Goal: Task Accomplishment & Management: Manage account settings

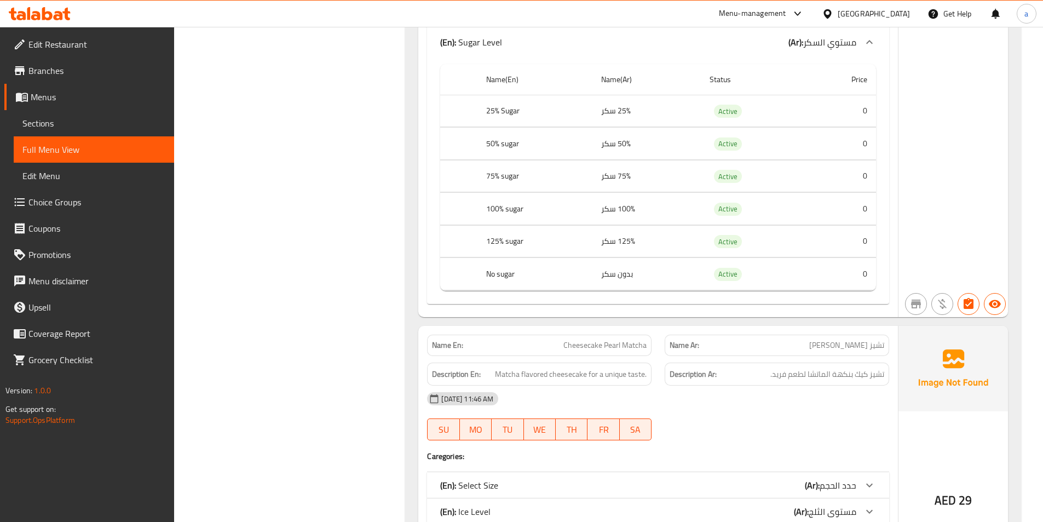
scroll to position [1172, 0]
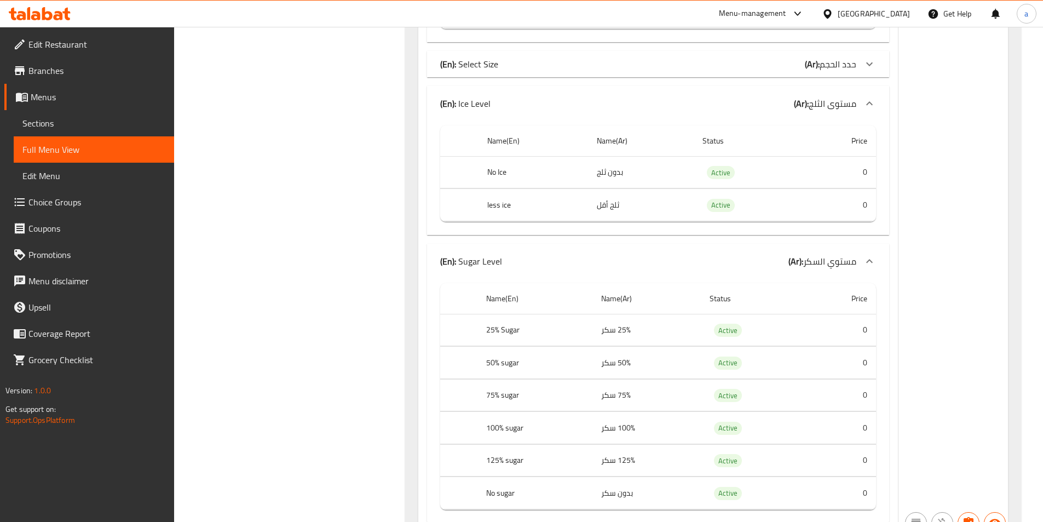
drag, startPoint x: 83, startPoint y: 146, endPoint x: 53, endPoint y: 105, distance: 50.9
click at [83, 146] on span "Full Menu View" at bounding box center [93, 149] width 143 height 13
click at [52, 103] on span "Menus" at bounding box center [98, 96] width 135 height 13
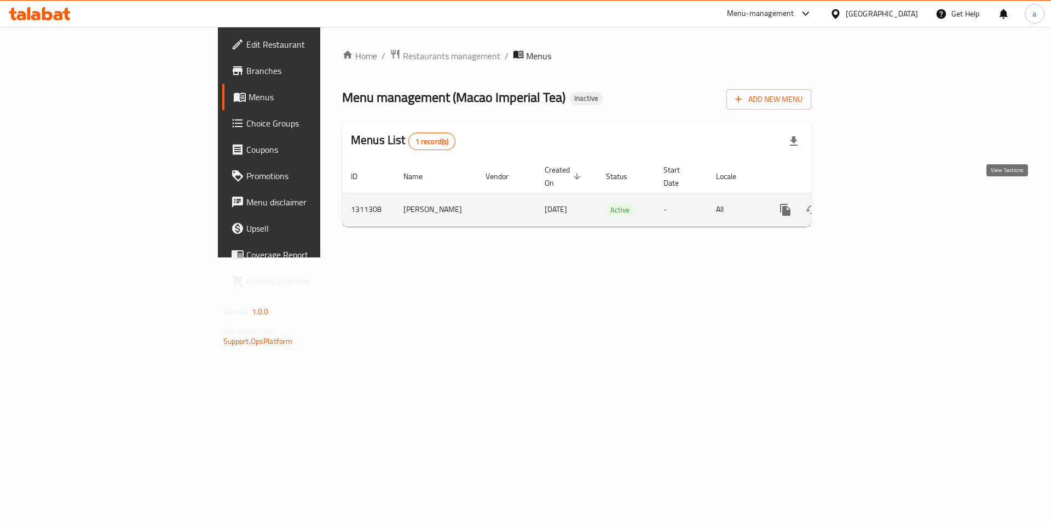
click at [869, 205] on icon "enhanced table" at bounding box center [864, 210] width 10 height 10
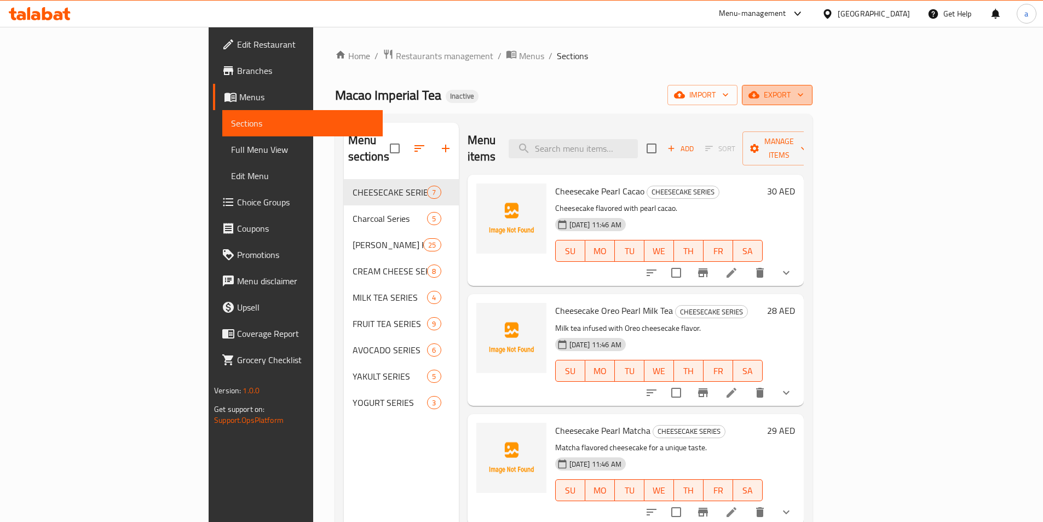
click at [804, 91] on span "export" at bounding box center [776, 95] width 53 height 14
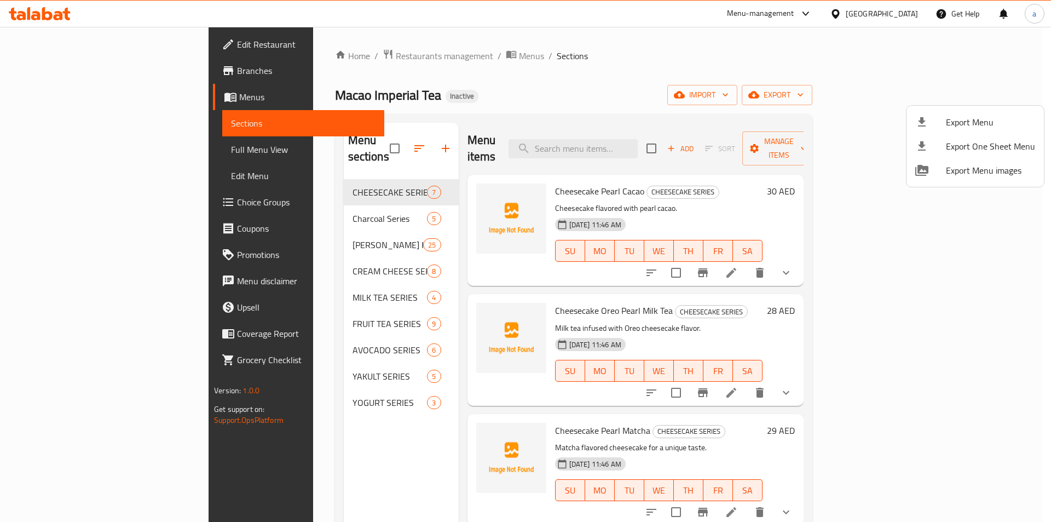
click at [929, 97] on div at bounding box center [525, 261] width 1051 height 522
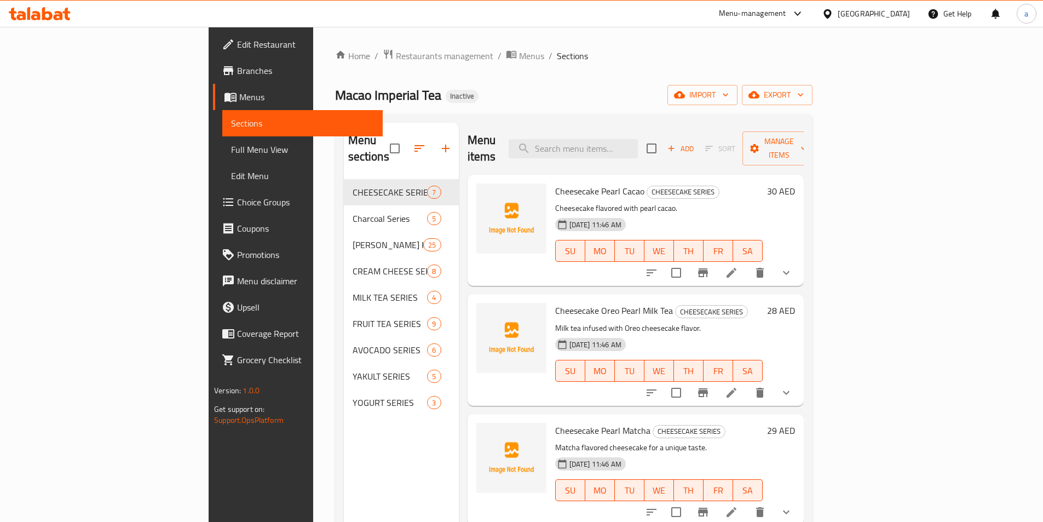
click at [731, 97] on icon "button" at bounding box center [725, 94] width 11 height 11
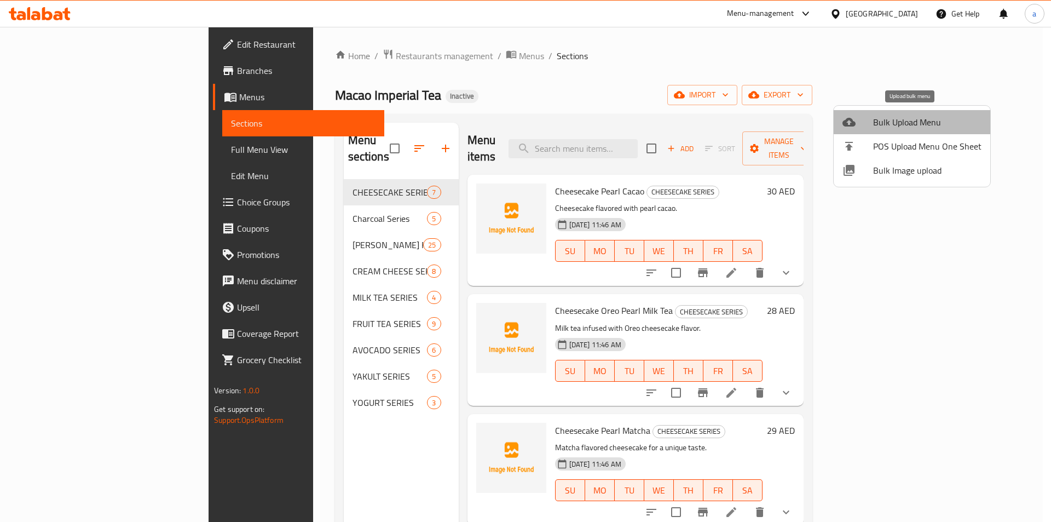
click at [915, 127] on span "Bulk Upload Menu" at bounding box center [927, 121] width 108 height 13
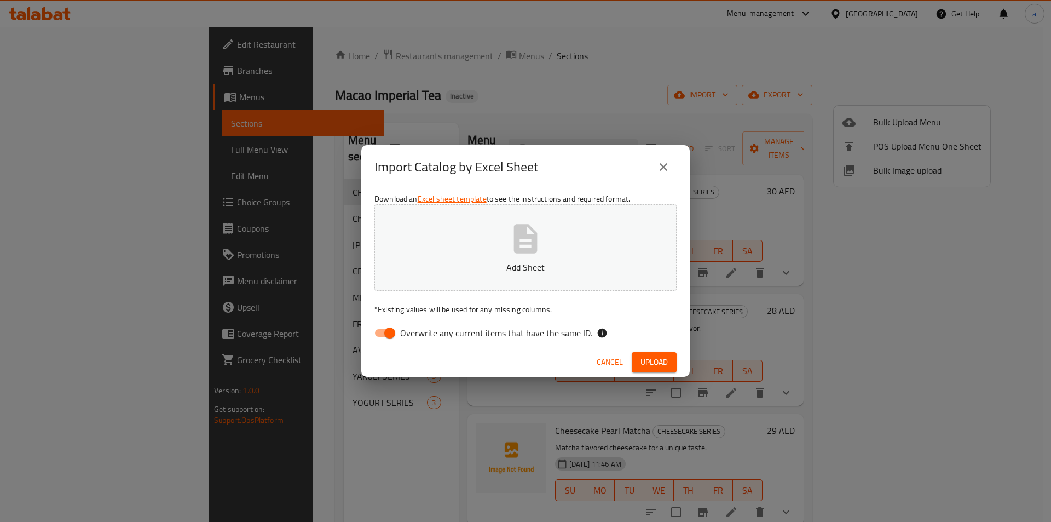
click at [452, 338] on span "Overwrite any current items that have the same ID." at bounding box center [496, 332] width 192 height 13
click at [421, 338] on input "Overwrite any current items that have the same ID." at bounding box center [390, 332] width 62 height 21
checkbox input "false"
click at [489, 261] on p "Add Sheet" at bounding box center [525, 267] width 268 height 13
click at [668, 353] on button "Upload" at bounding box center [654, 362] width 45 height 20
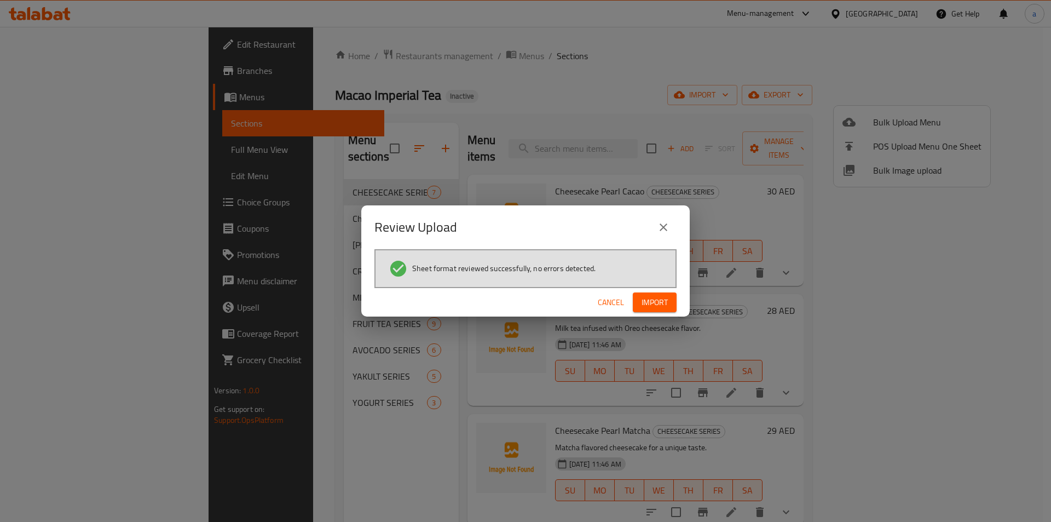
click at [666, 302] on span "Import" at bounding box center [655, 303] width 26 height 14
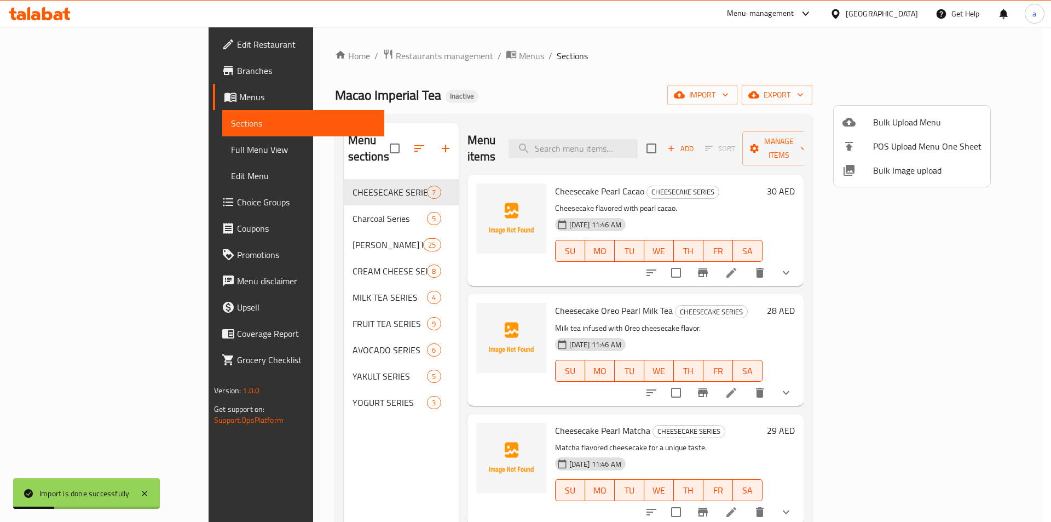
click at [67, 145] on div at bounding box center [525, 261] width 1051 height 522
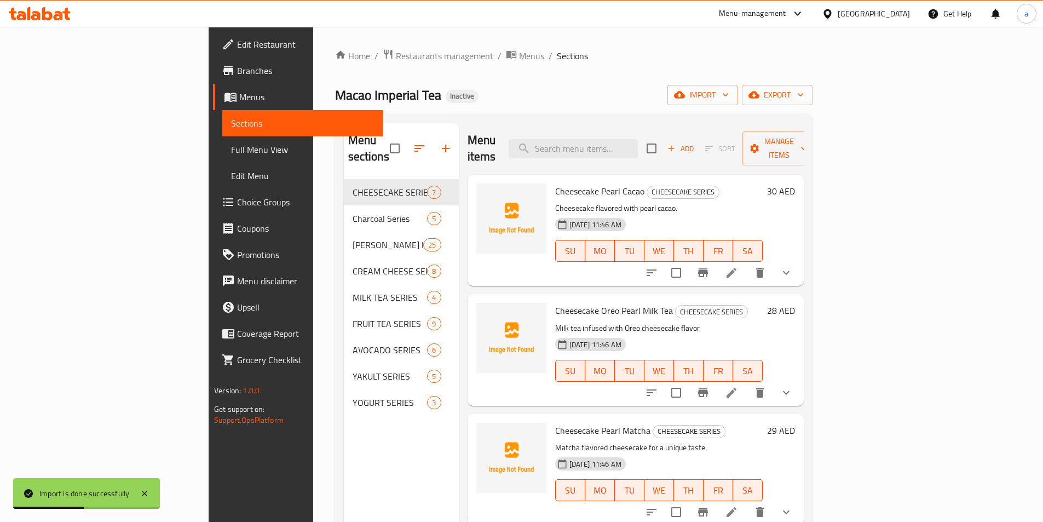
click at [231, 145] on span "Full Menu View" at bounding box center [302, 149] width 143 height 13
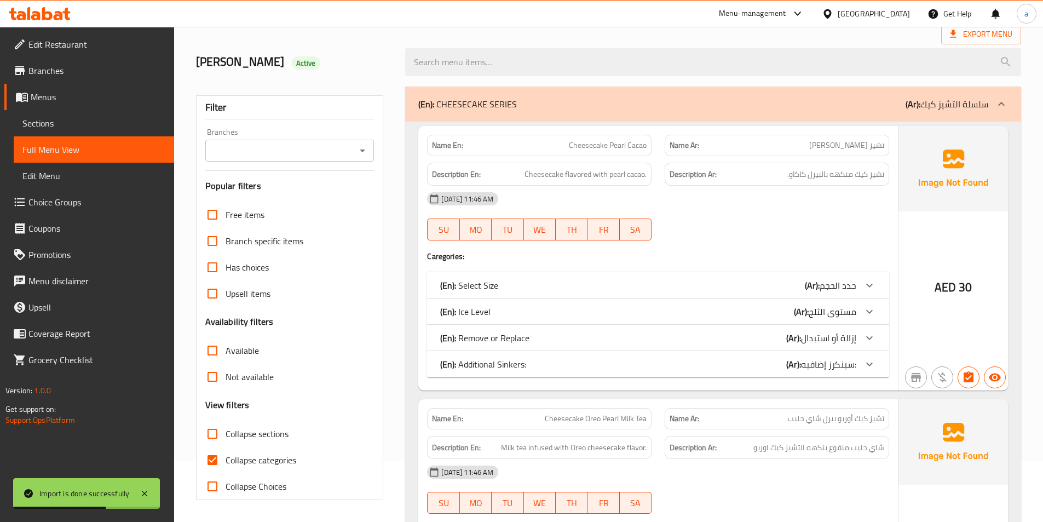
scroll to position [109, 0]
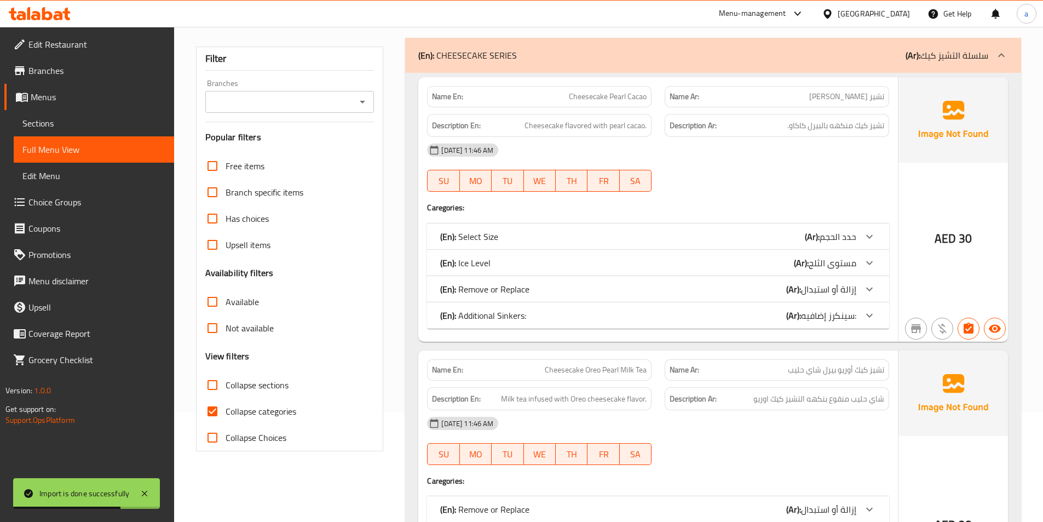
click at [247, 405] on span "Collapse categories" at bounding box center [261, 410] width 71 height 13
click at [226, 405] on input "Collapse categories" at bounding box center [212, 411] width 26 height 26
checkbox input "false"
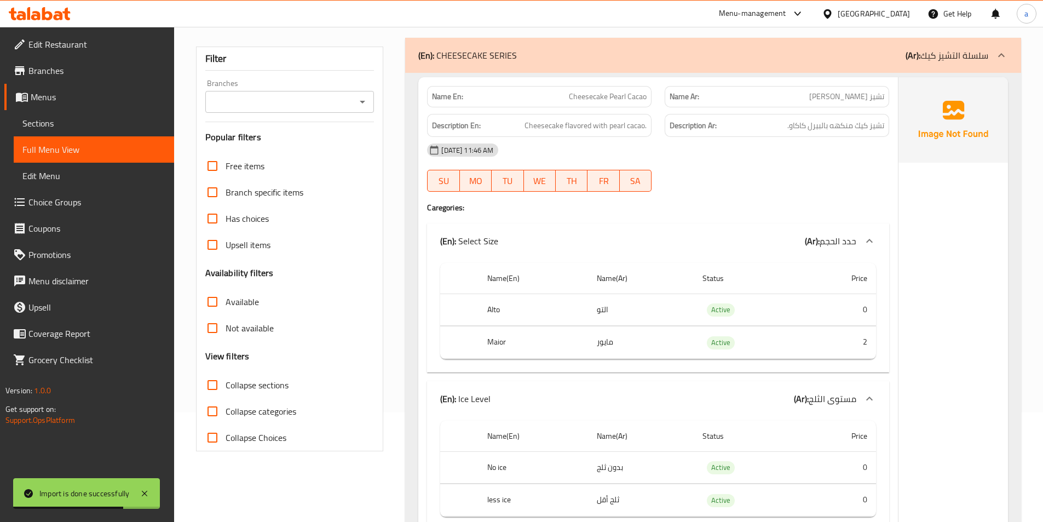
click at [210, 385] on input "Collapse sections" at bounding box center [212, 385] width 26 height 26
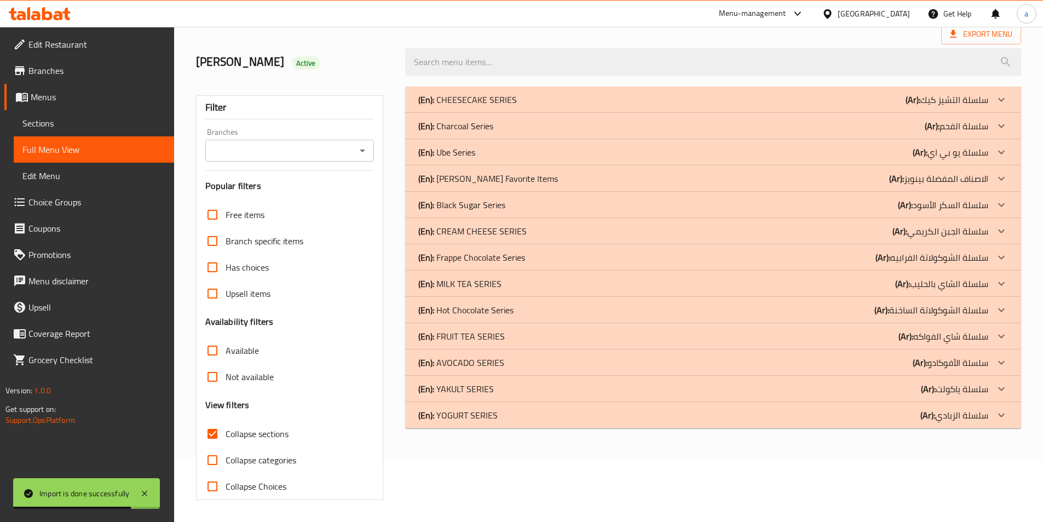
scroll to position [55, 0]
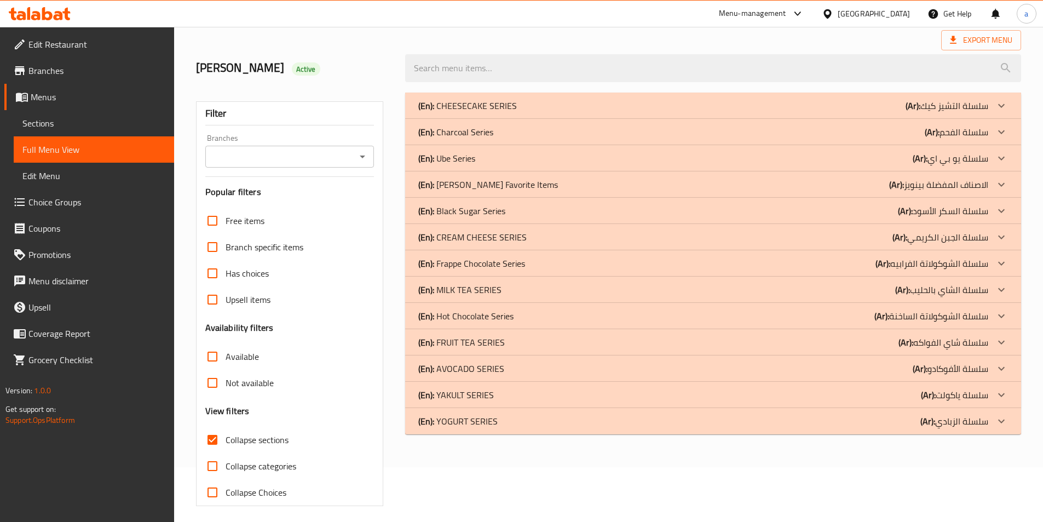
click at [516, 316] on div "(En): Hot Chocolate Series (Ar): سلسلة الشوكولاتة الساخنة" at bounding box center [703, 315] width 570 height 13
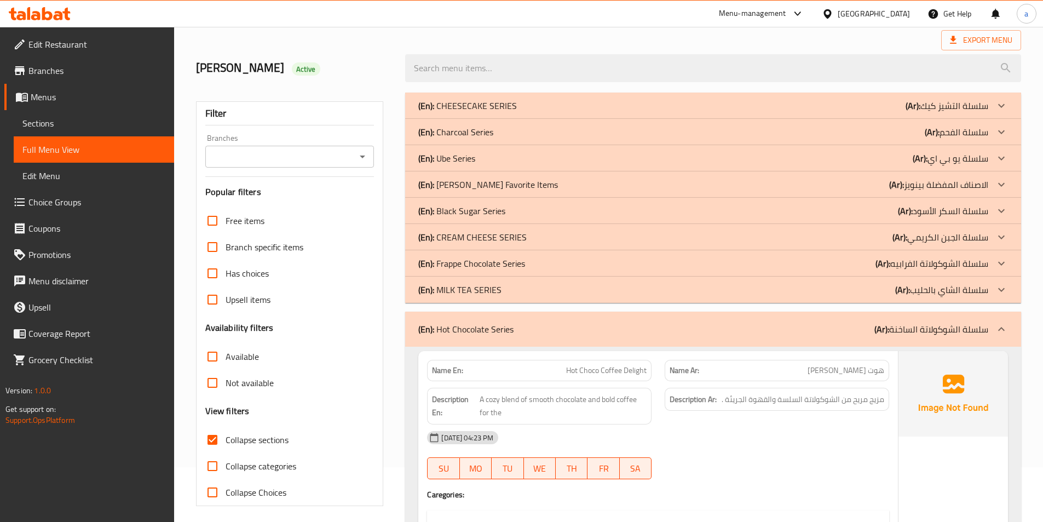
click at [492, 270] on p "(En): Frappe Chocolate Series" at bounding box center [471, 263] width 107 height 13
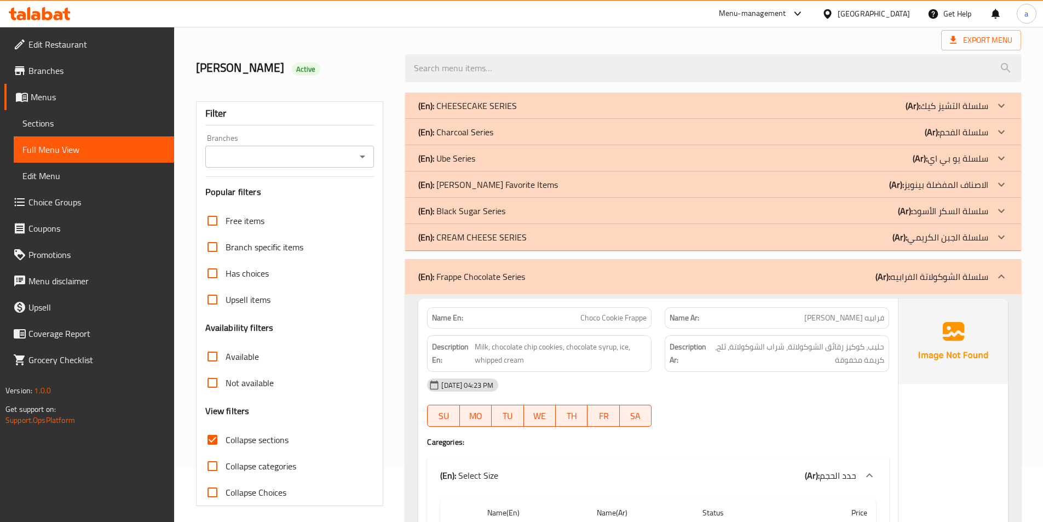
click at [502, 209] on p "(En): Black Sugar Series" at bounding box center [461, 210] width 87 height 13
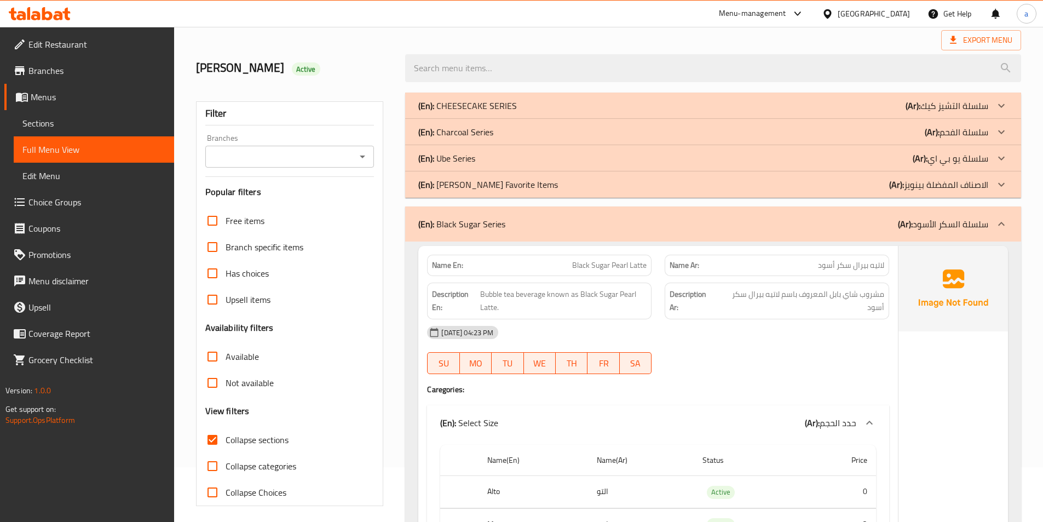
click at [471, 153] on p "(En): Ube Series" at bounding box center [446, 158] width 57 height 13
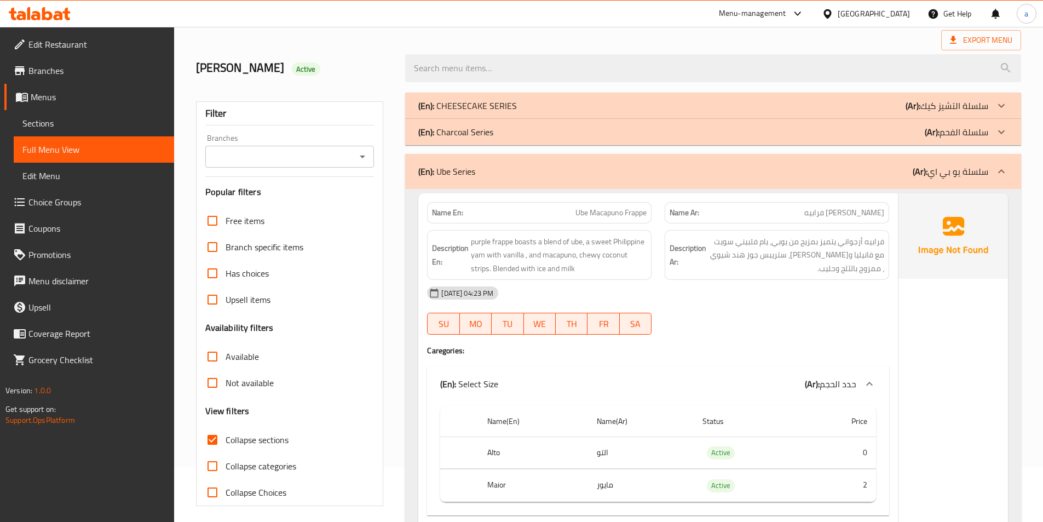
click at [217, 441] on input "Collapse sections" at bounding box center [212, 439] width 26 height 26
checkbox input "false"
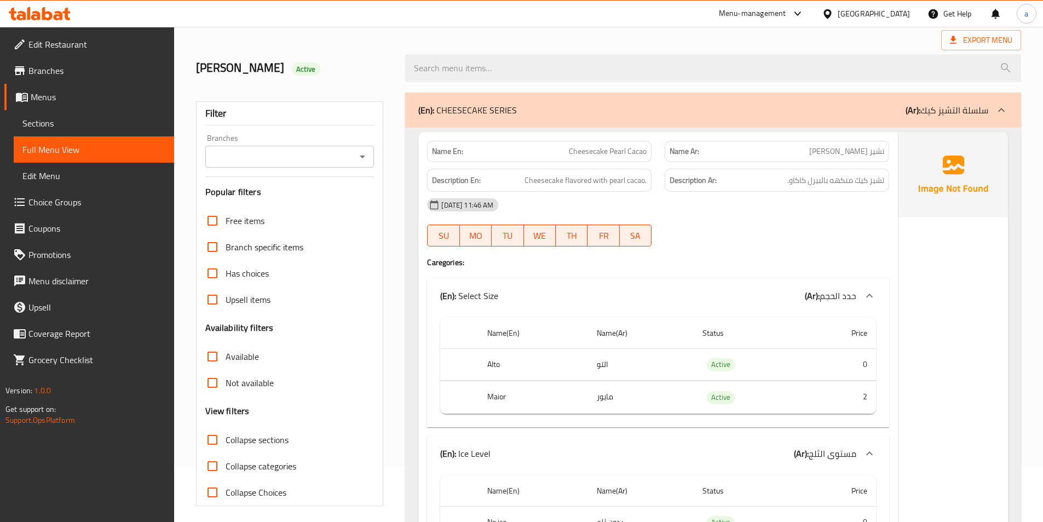
click at [484, 115] on p "(En): CHEESECAKE SERIES" at bounding box center [467, 109] width 99 height 13
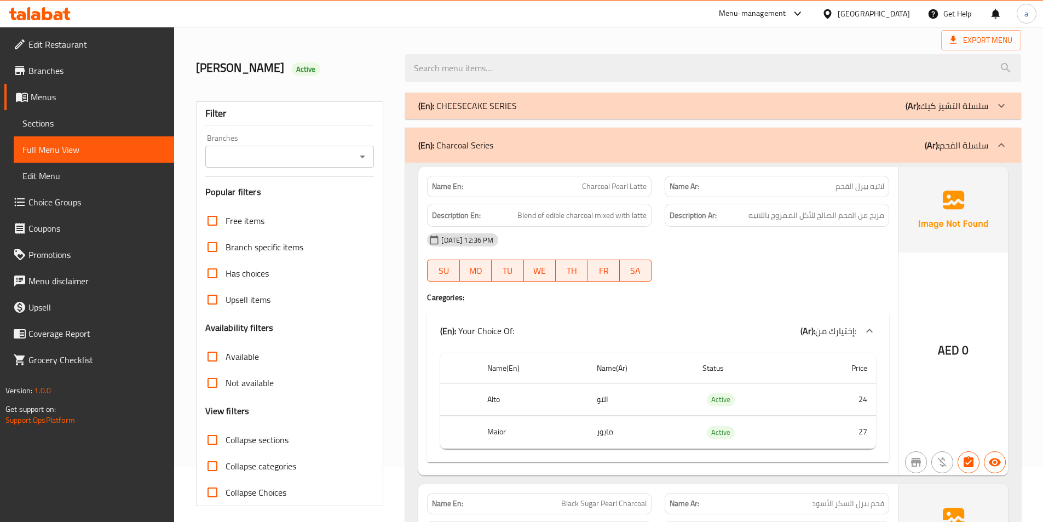
click at [614, 142] on div "(En): Charcoal Series (Ar): سلسلة الفحم" at bounding box center [703, 144] width 570 height 13
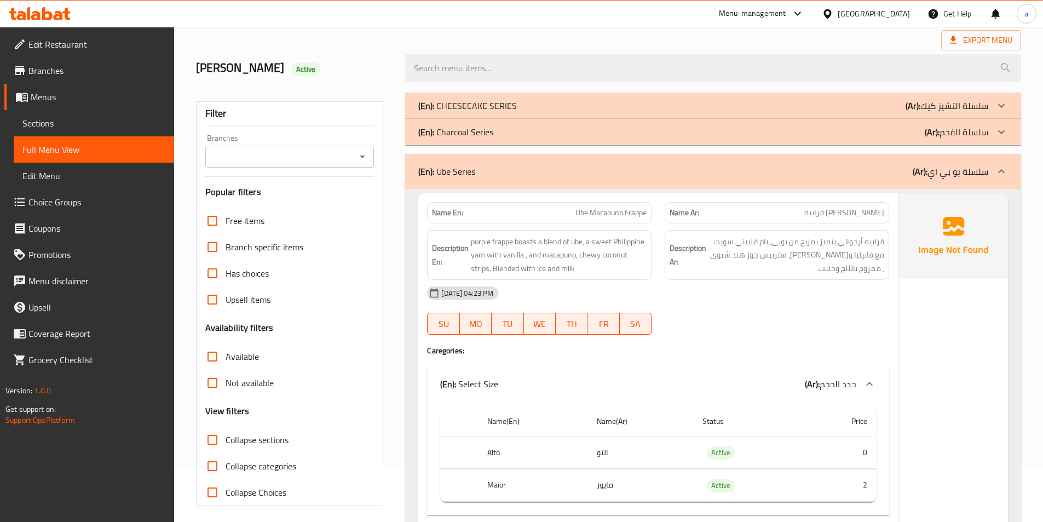
click at [576, 182] on div "(En): Ube Series (Ar): سلسلة يو بي اي" at bounding box center [713, 171] width 616 height 35
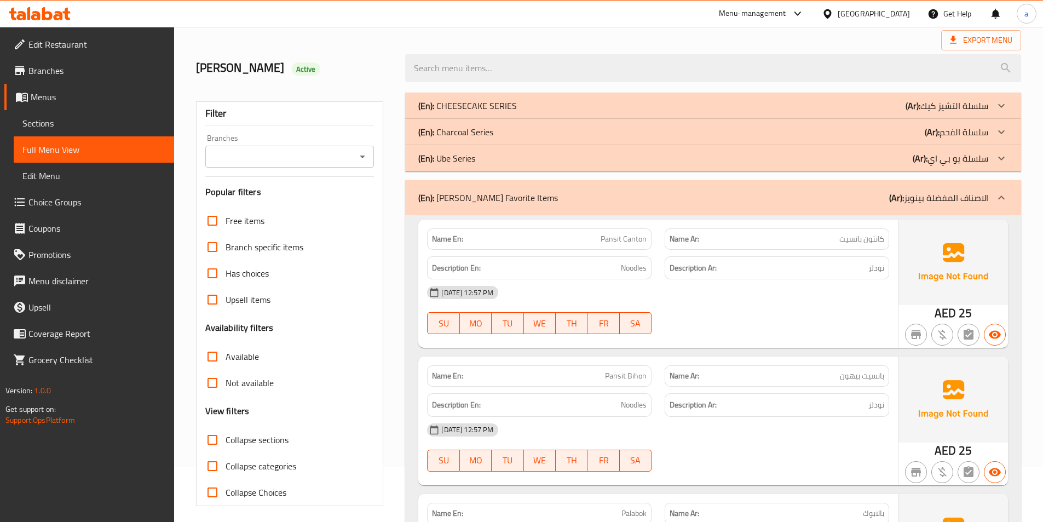
click at [544, 205] on div "(En): [PERSON_NAME] Favorite Items (Ar): الاصناف المفضلة بينويز" at bounding box center [713, 197] width 616 height 35
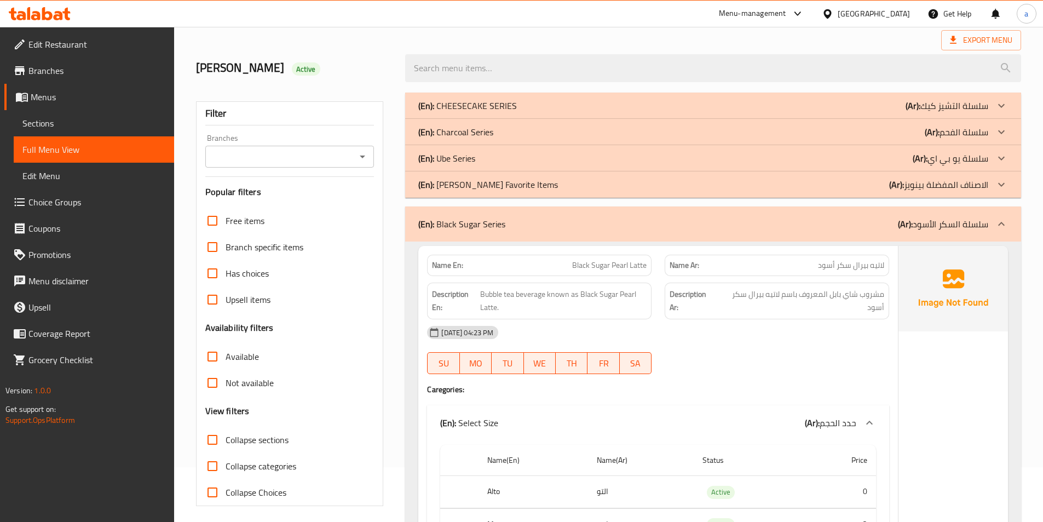
click at [538, 227] on div "(En): Black Sugar Series (Ar): سلسلة السكر الأسود" at bounding box center [703, 223] width 570 height 13
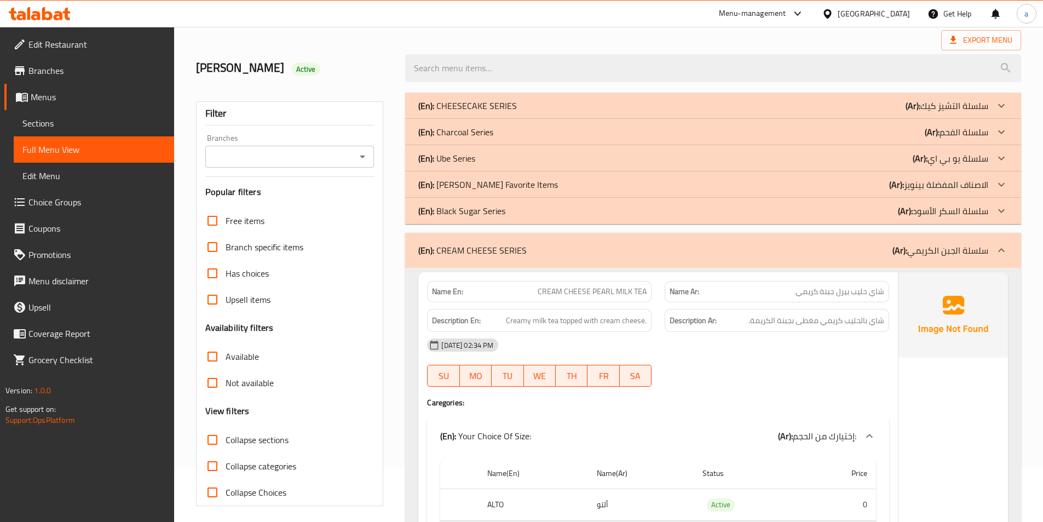
click at [515, 253] on p "(En): CREAM CHEESE SERIES" at bounding box center [472, 250] width 108 height 13
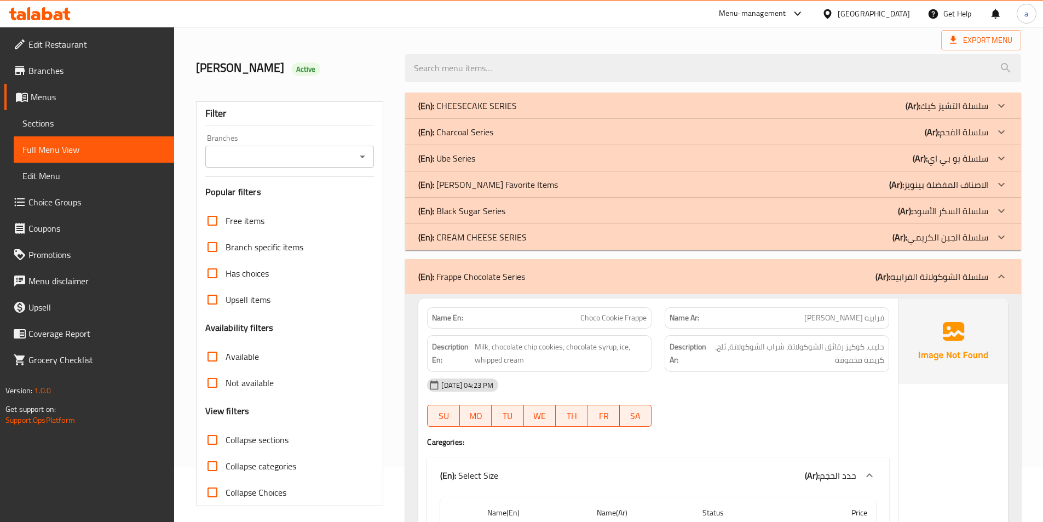
click at [510, 267] on div "(En): Frappe Chocolate Series (Ar): سلسلة الشوكولاتة الفرابيه" at bounding box center [713, 276] width 616 height 35
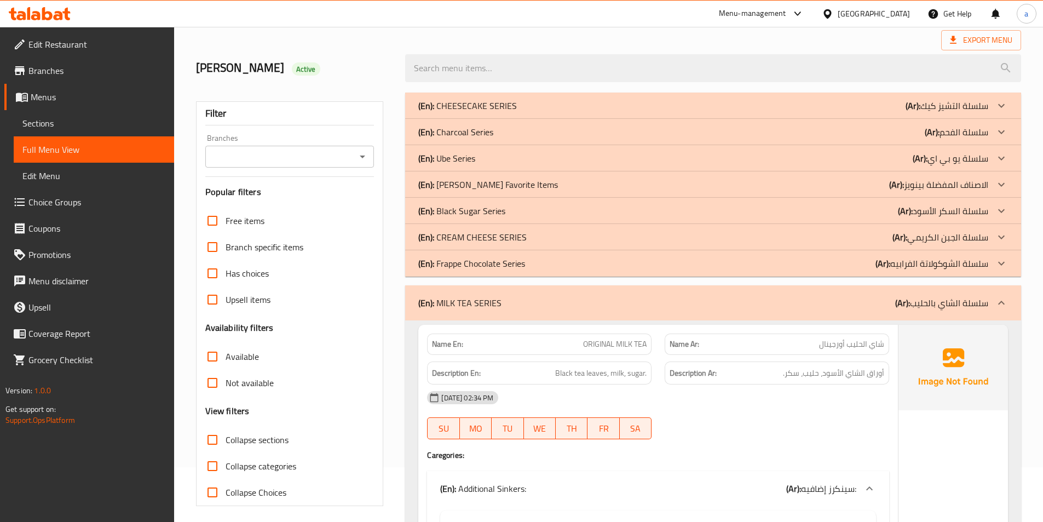
click at [496, 296] on p "(En): MILK TEA SERIES" at bounding box center [459, 302] width 83 height 13
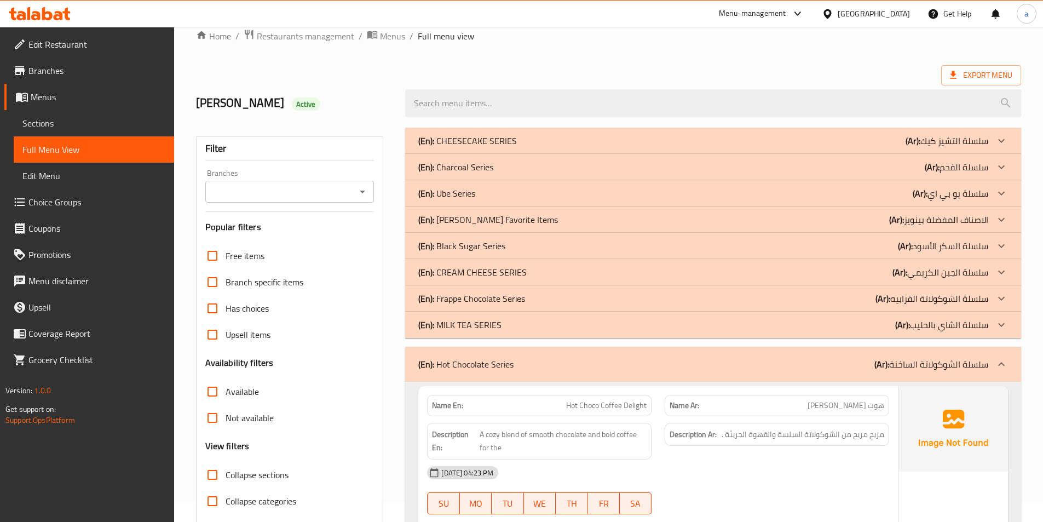
scroll to position [0, 0]
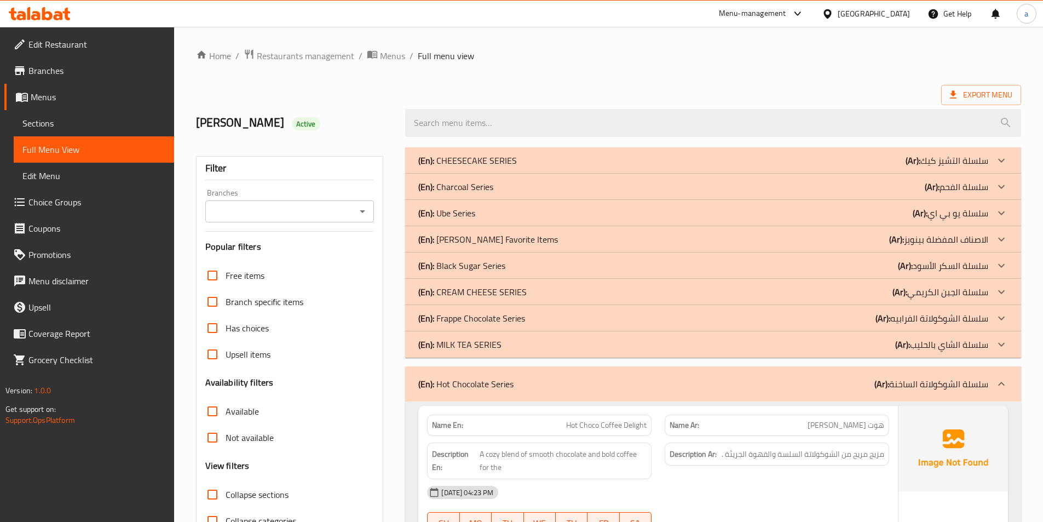
click at [487, 378] on p "(En): Hot Chocolate Series" at bounding box center [465, 383] width 95 height 13
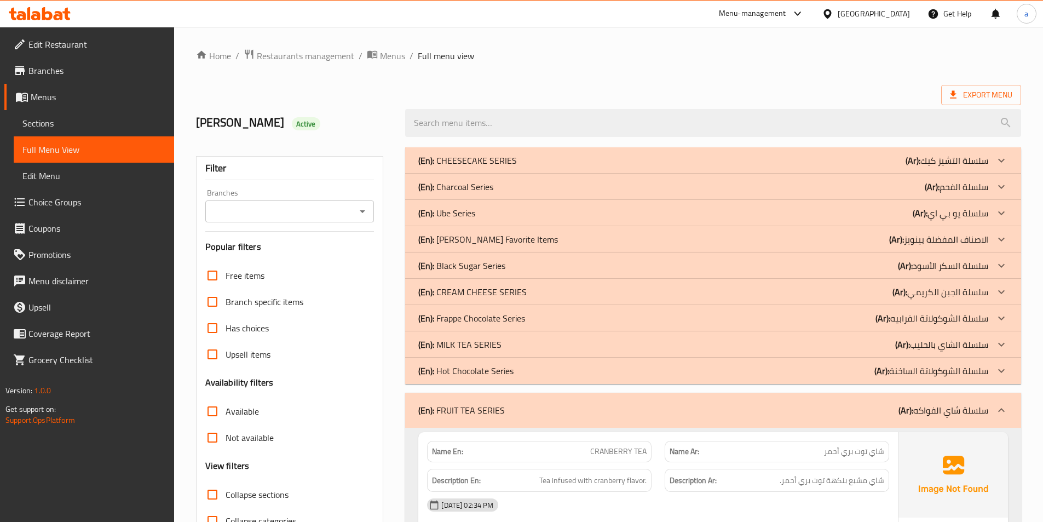
click at [573, 400] on div "(En): FRUIT TEA SERIES (Ar): سلسلة شاي الفواكه" at bounding box center [713, 409] width 616 height 35
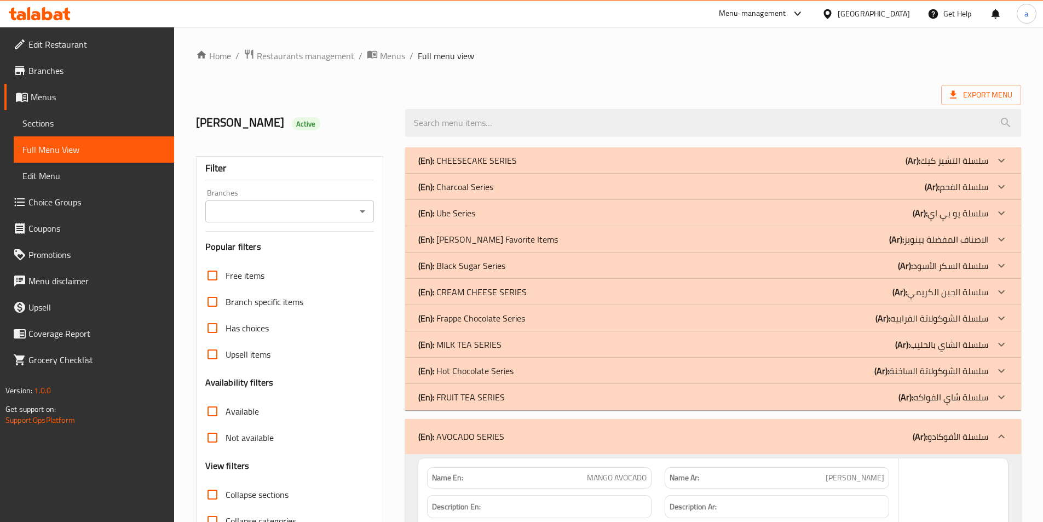
scroll to position [55, 0]
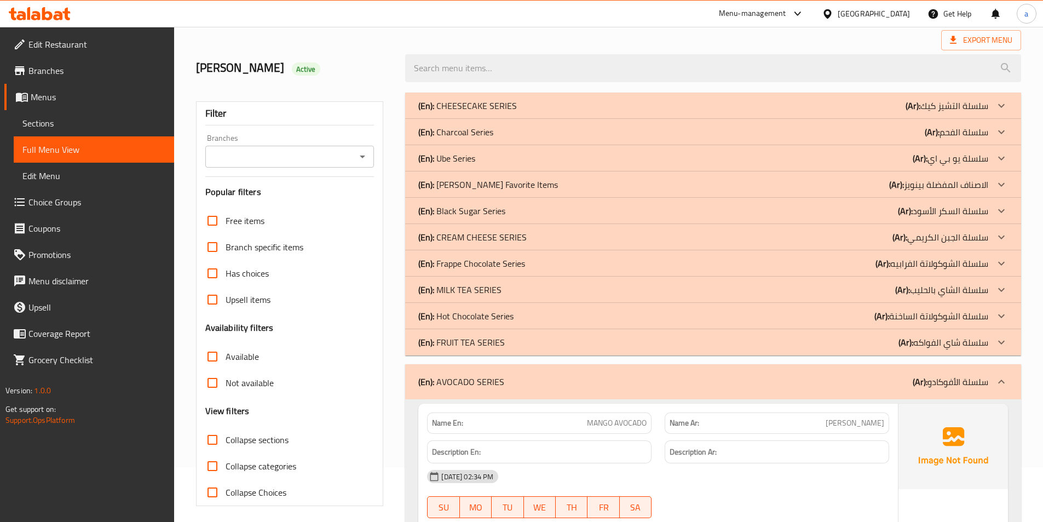
click at [495, 377] on p "(En): AVOCADO SERIES" at bounding box center [461, 381] width 86 height 13
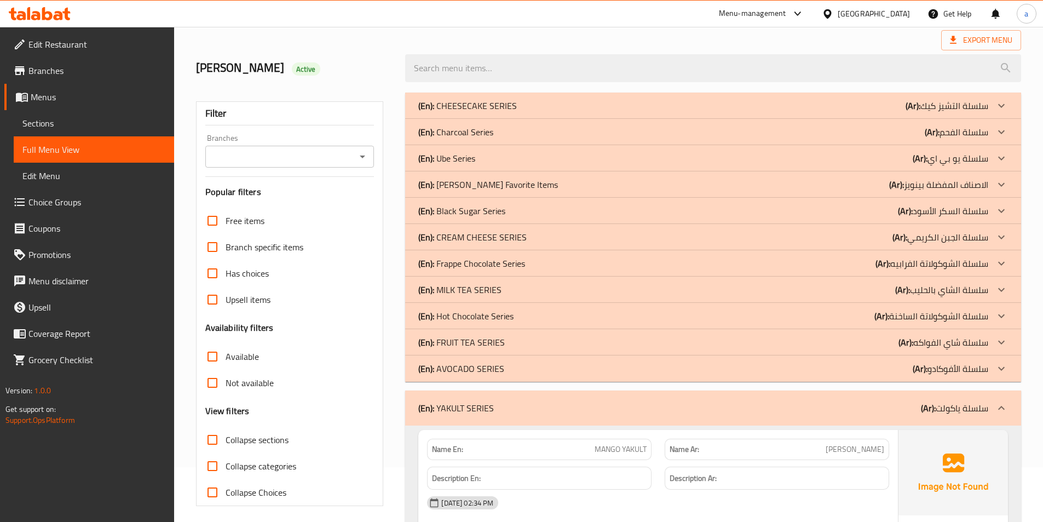
click at [476, 409] on p "(En): YAKULT SERIES" at bounding box center [456, 407] width 76 height 13
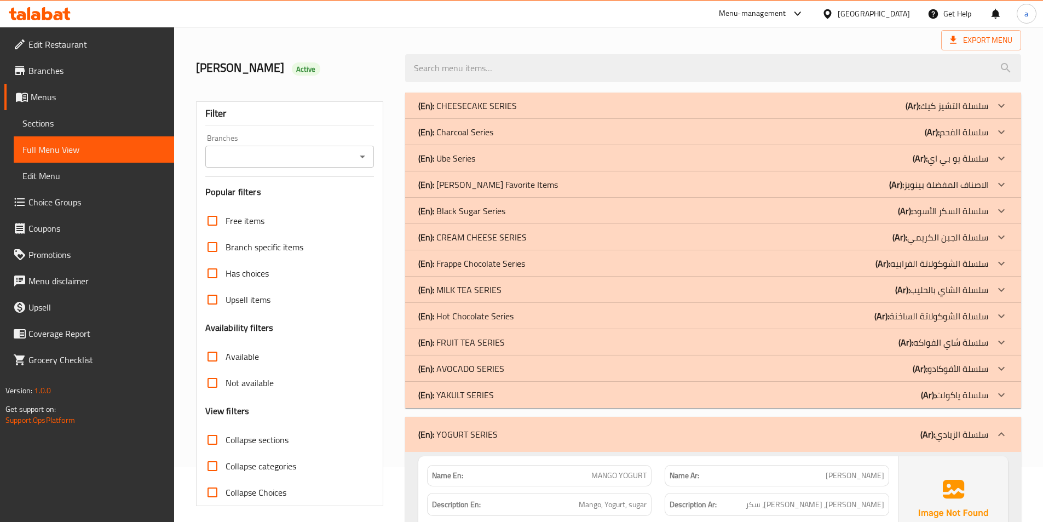
click at [466, 436] on p "(En): YOGURT SERIES" at bounding box center [457, 433] width 79 height 13
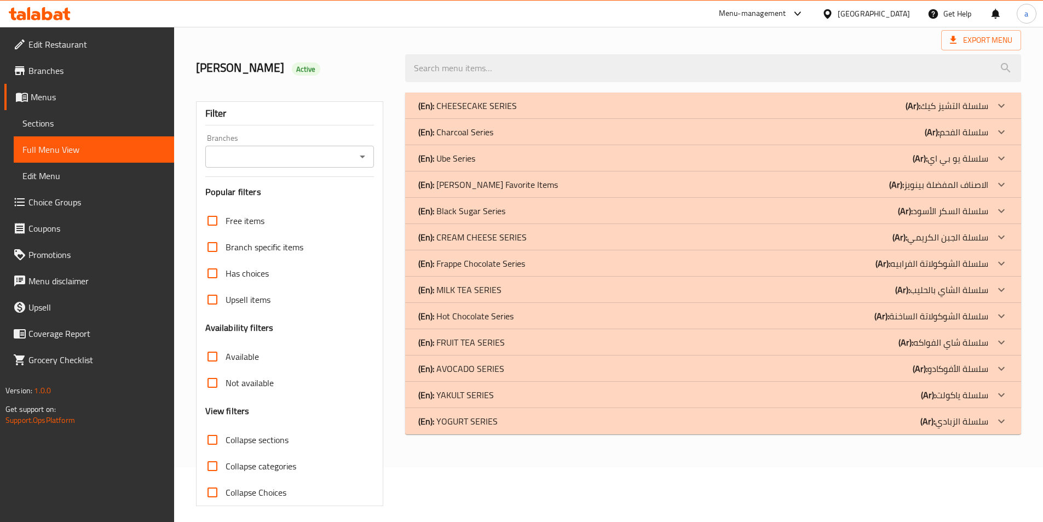
click at [477, 316] on p "(En): Hot Chocolate Series" at bounding box center [465, 315] width 95 height 13
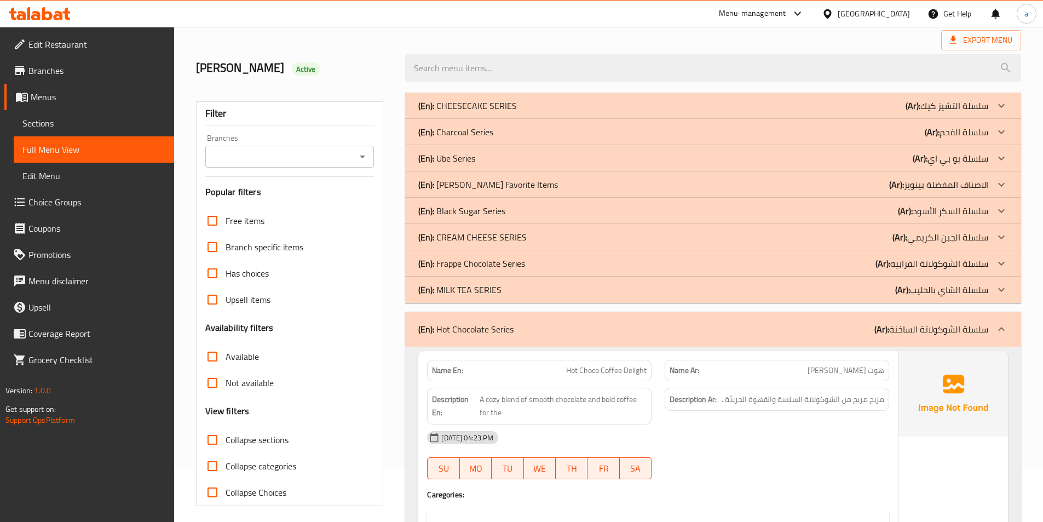
click at [488, 262] on p "(En): Frappe Chocolate Series" at bounding box center [471, 263] width 107 height 13
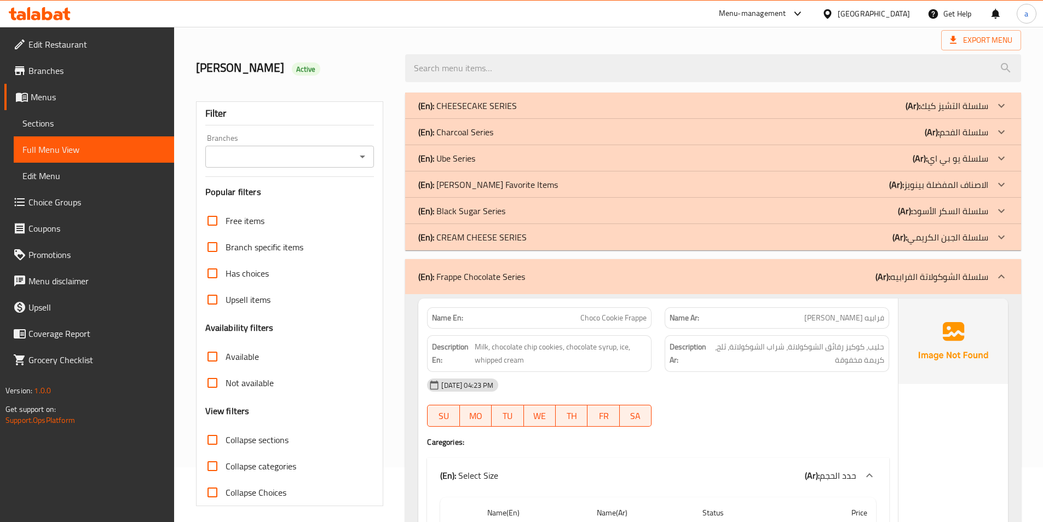
click at [523, 211] on div "(En): Black Sugar Series (Ar): سلسلة السكر الأسود" at bounding box center [703, 210] width 570 height 13
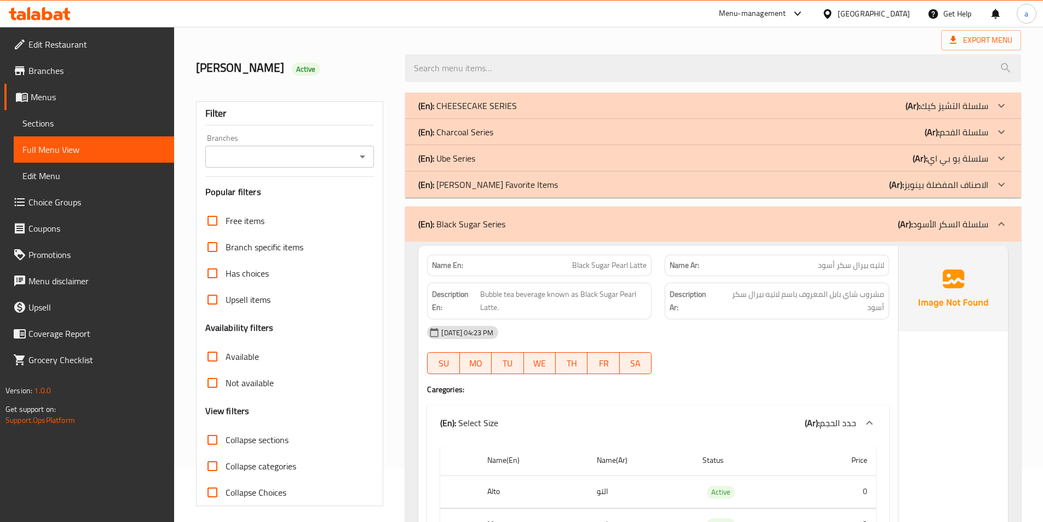
click at [464, 161] on p "(En): Ube Series" at bounding box center [446, 158] width 57 height 13
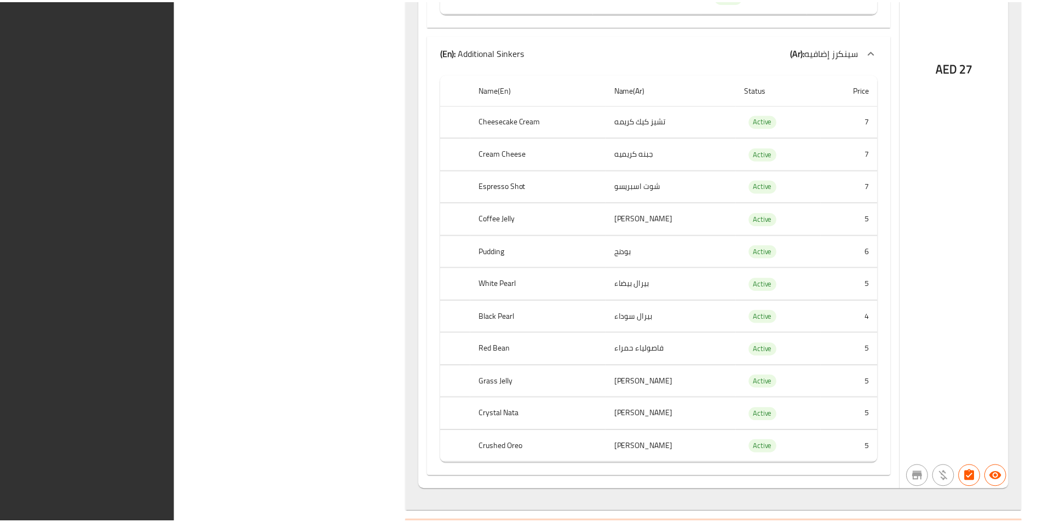
scroll to position [23574, 0]
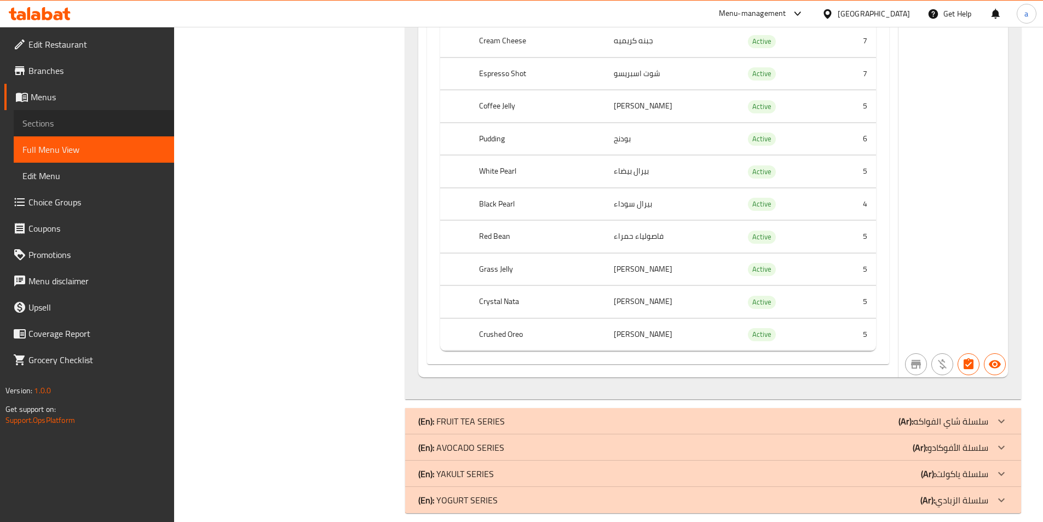
click at [61, 117] on span "Sections" at bounding box center [93, 123] width 143 height 13
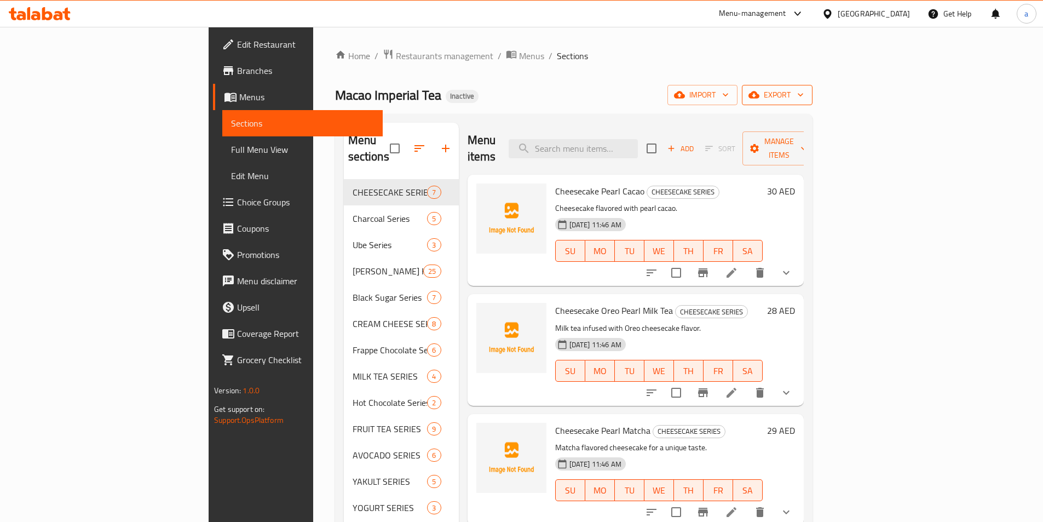
click at [804, 93] on span "export" at bounding box center [776, 95] width 53 height 14
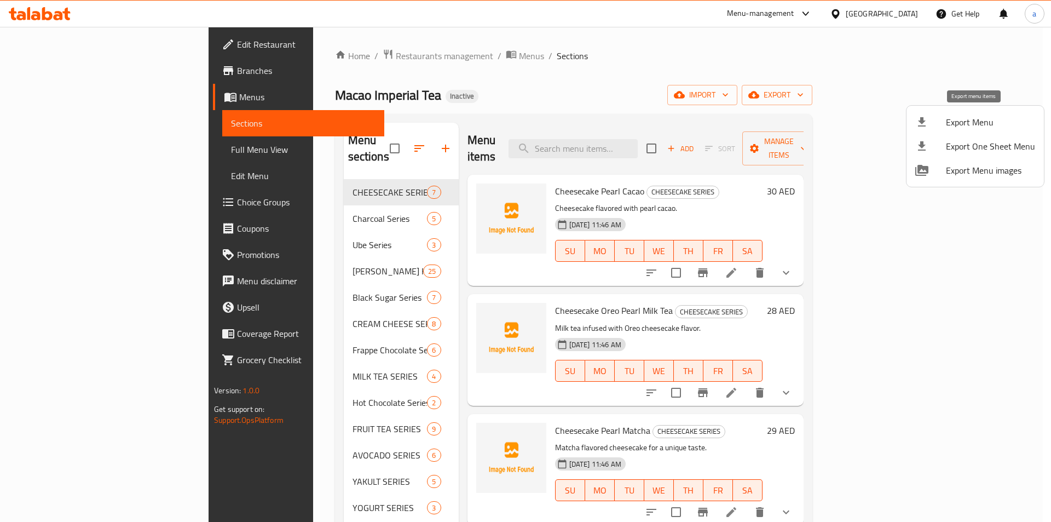
click at [957, 121] on span "Export Menu" at bounding box center [990, 121] width 89 height 13
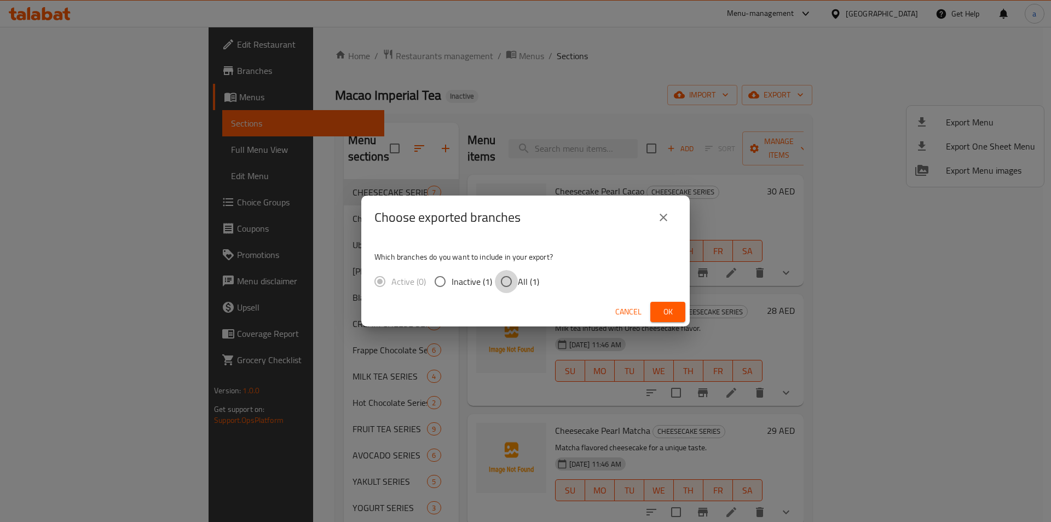
click at [512, 289] on input "All (1)" at bounding box center [506, 281] width 23 height 23
radio input "true"
click at [669, 307] on span "Ok" at bounding box center [668, 312] width 18 height 14
